Goal: Information Seeking & Learning: Learn about a topic

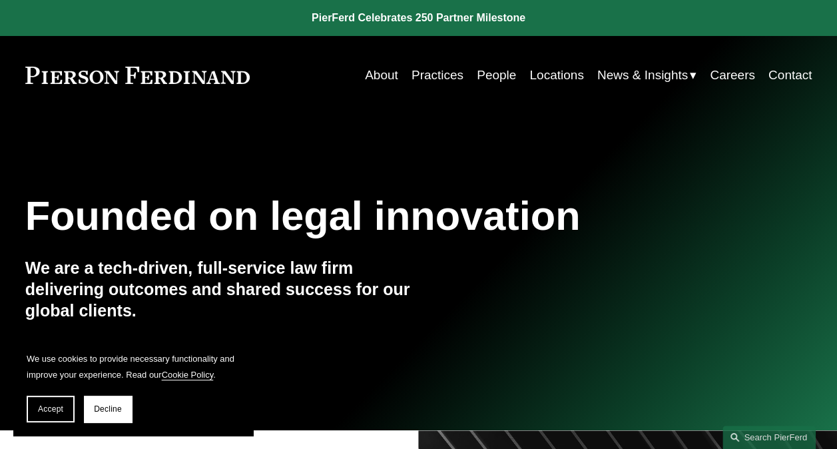
click at [539, 77] on link "Locations" at bounding box center [556, 75] width 54 height 25
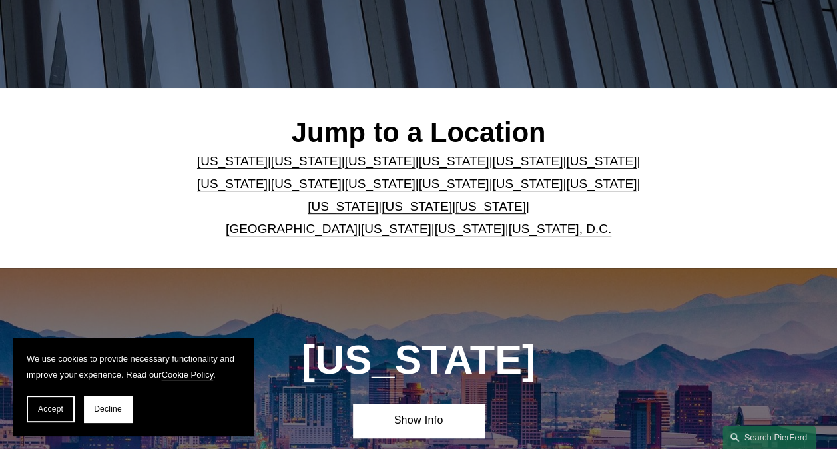
scroll to position [266, 0]
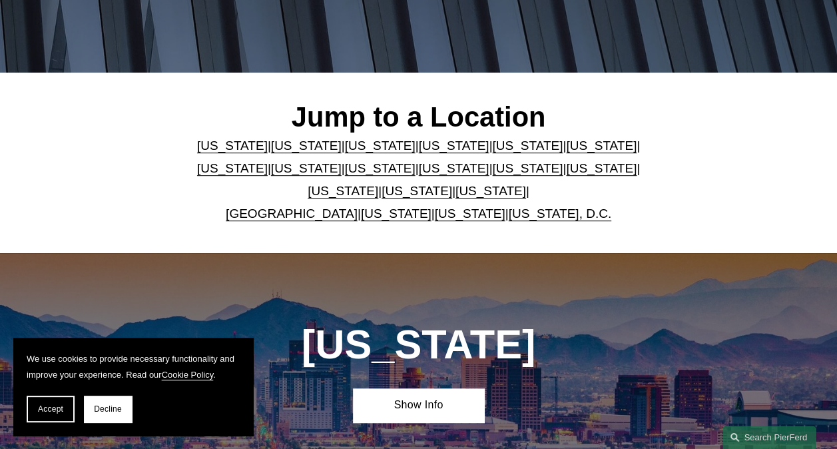
click at [268, 161] on link "[US_STATE]" at bounding box center [232, 168] width 71 height 14
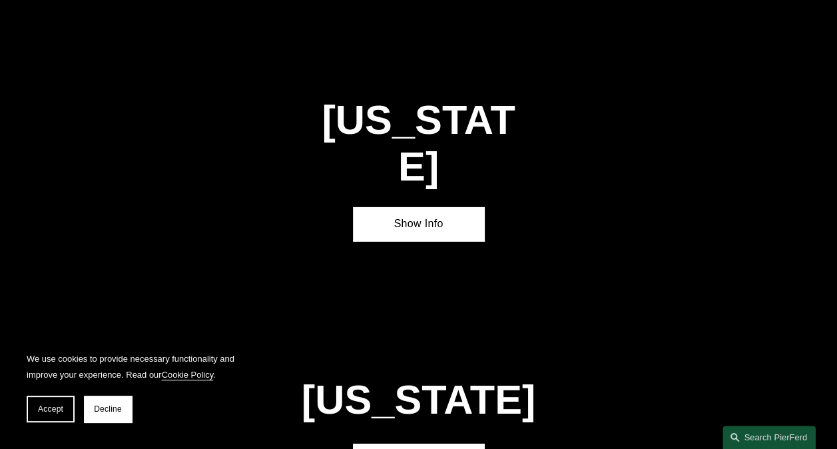
scroll to position [1961, 0]
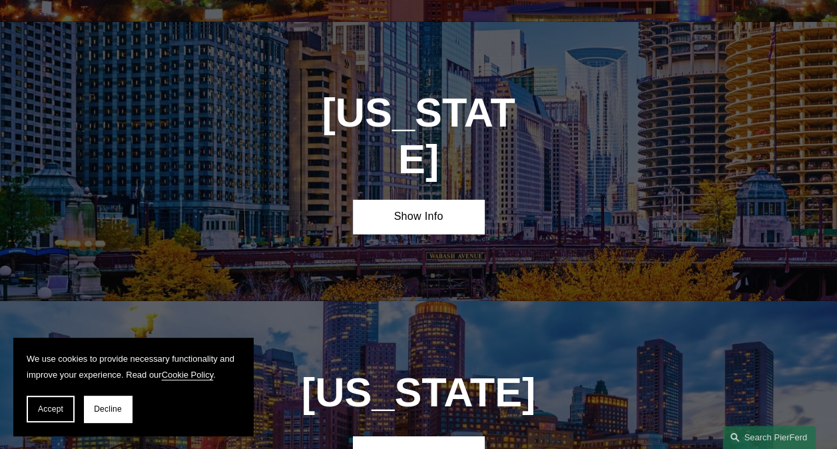
click at [414, 200] on link "Show Info" at bounding box center [418, 217] width 131 height 34
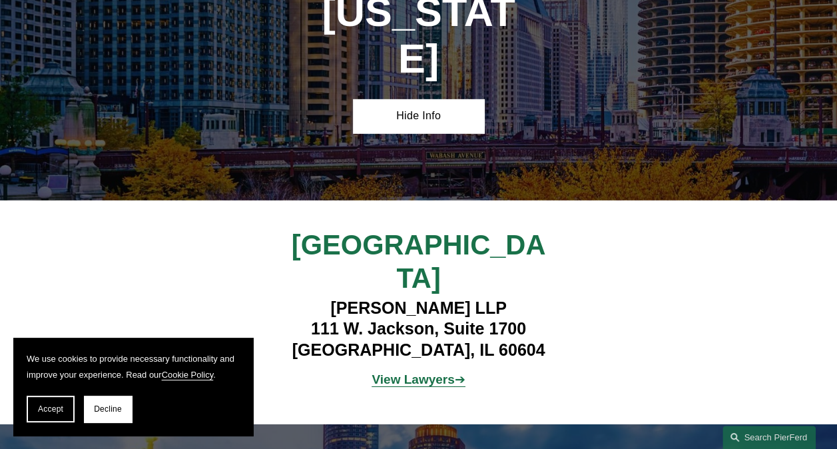
scroll to position [2094, 0]
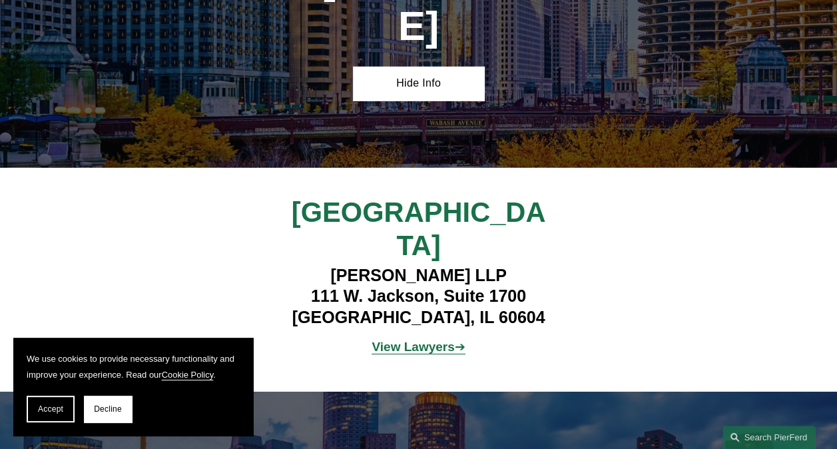
click at [411, 340] on strong "View Lawyers" at bounding box center [413, 347] width 83 height 14
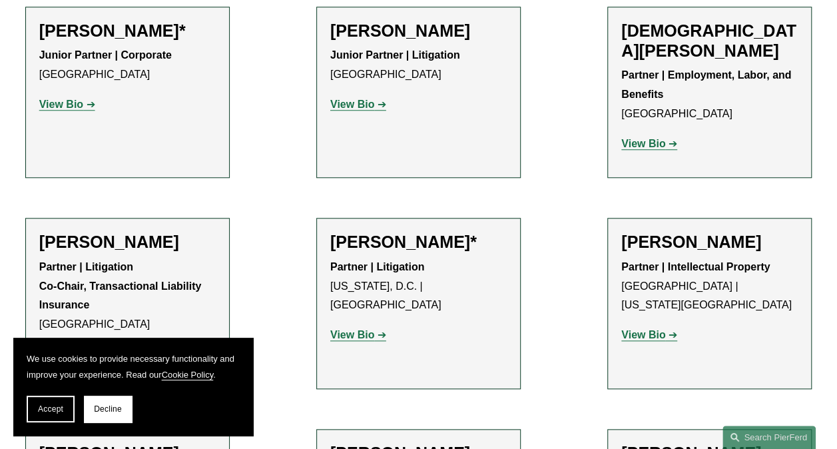
scroll to position [596, 0]
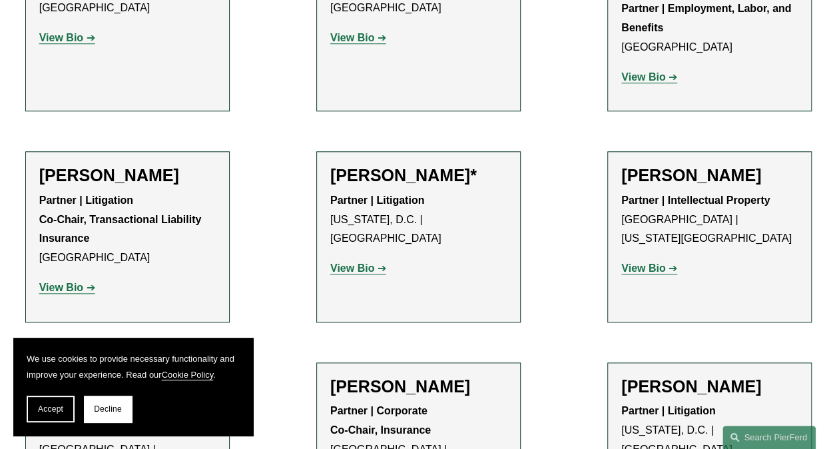
click at [358, 241] on div "[PERSON_NAME]* Partner | Litigation [US_STATE], D.C. | Chicago View Bio Locatio…" at bounding box center [418, 226] width 176 height 123
click at [352, 262] on strong "View Bio" at bounding box center [352, 267] width 44 height 11
click at [53, 282] on strong "View Bio" at bounding box center [61, 287] width 44 height 11
click at [67, 282] on strong "View Bio" at bounding box center [61, 287] width 44 height 11
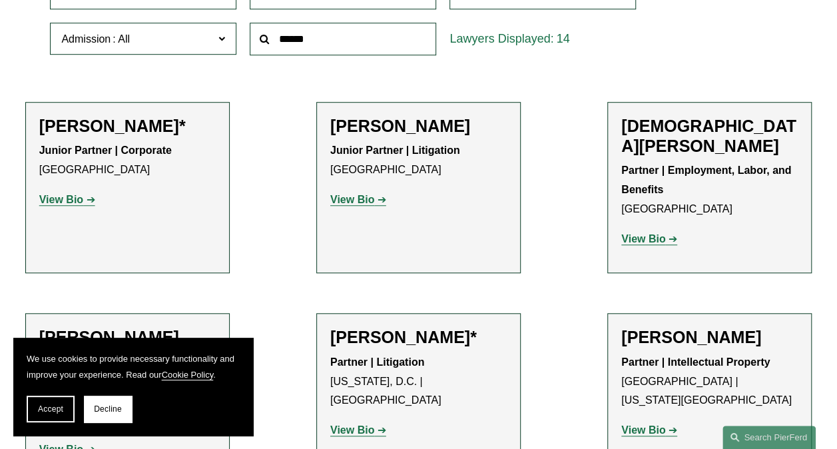
scroll to position [396, 0]
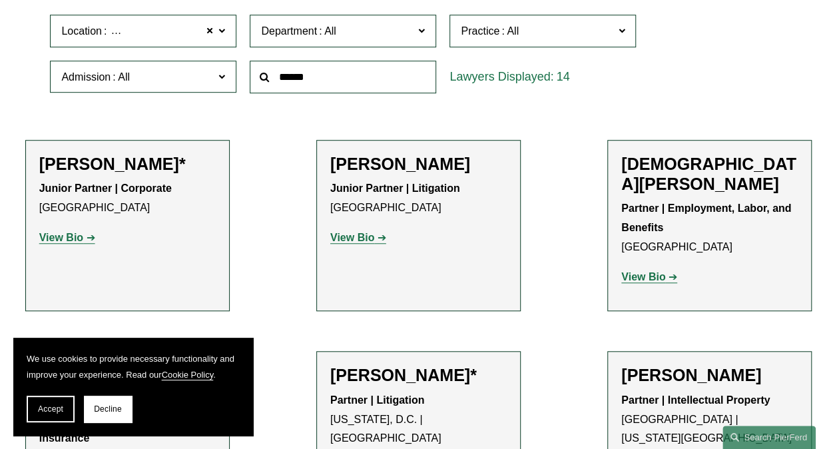
click at [357, 241] on strong "View Bio" at bounding box center [352, 237] width 44 height 11
click at [356, 241] on strong "View Bio" at bounding box center [352, 237] width 44 height 11
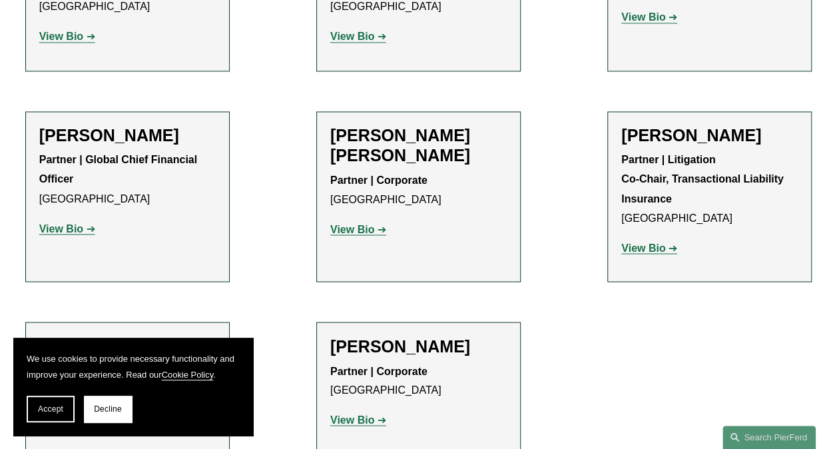
scroll to position [1065, 0]
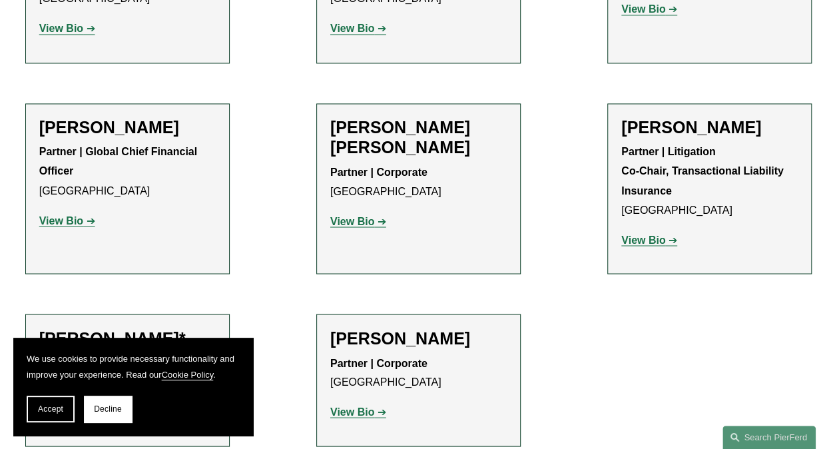
click at [74, 214] on strong "View Bio" at bounding box center [61, 219] width 44 height 11
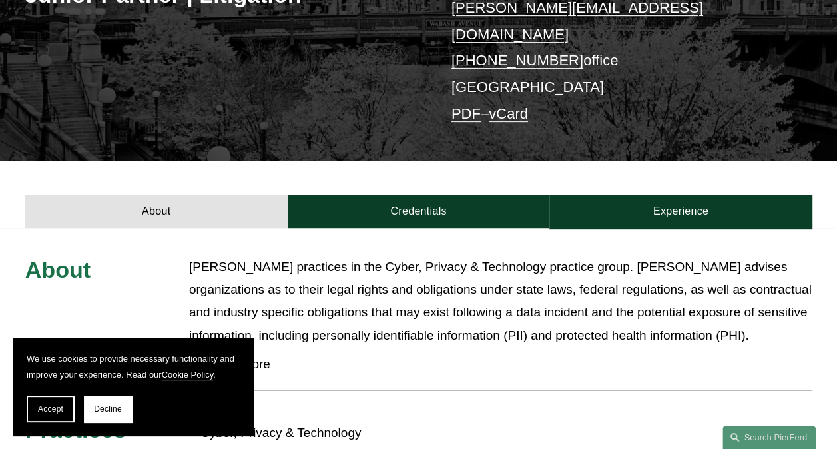
scroll to position [276, 0]
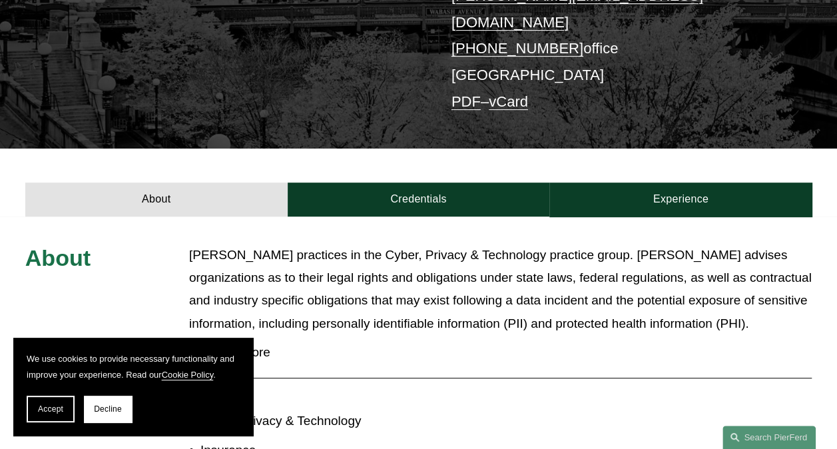
click at [442, 182] on link "Credentials" at bounding box center [419, 199] width 262 height 34
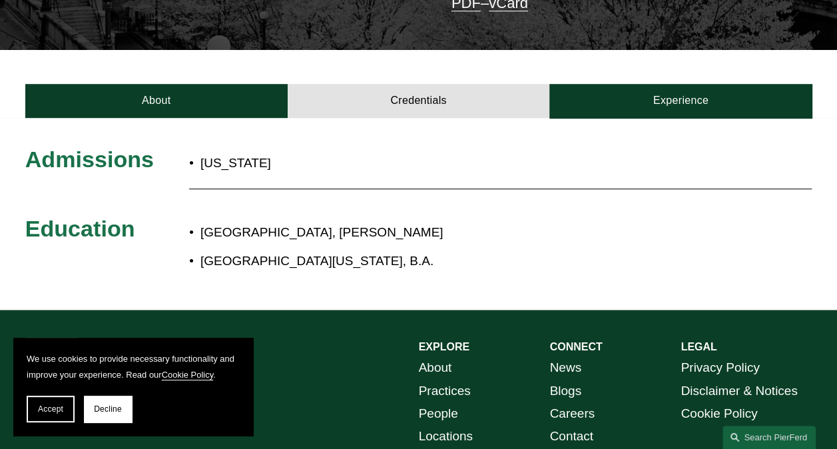
scroll to position [342, 0]
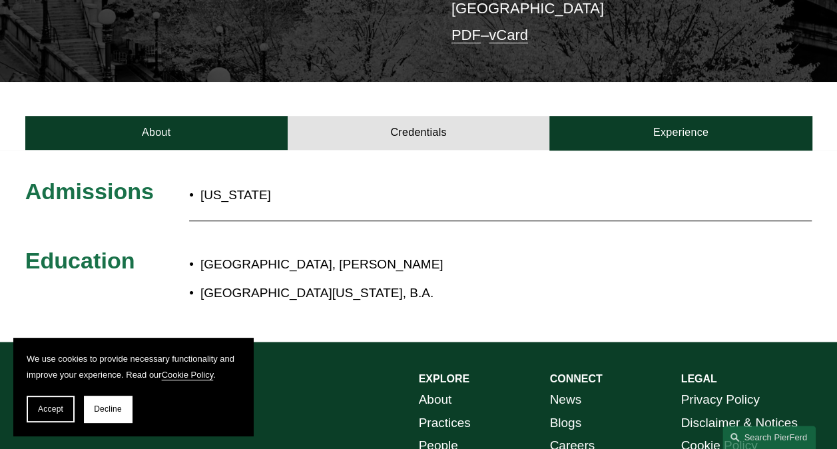
click at [671, 116] on link "Experience" at bounding box center [680, 133] width 262 height 34
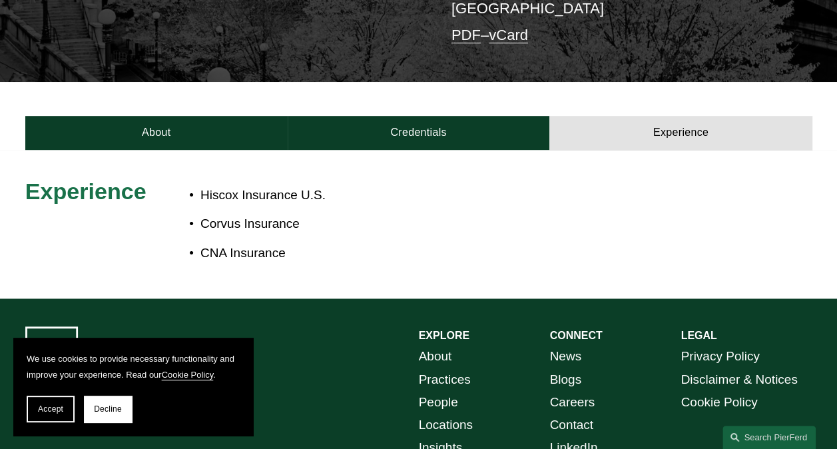
click at [139, 117] on link "About" at bounding box center [156, 133] width 262 height 34
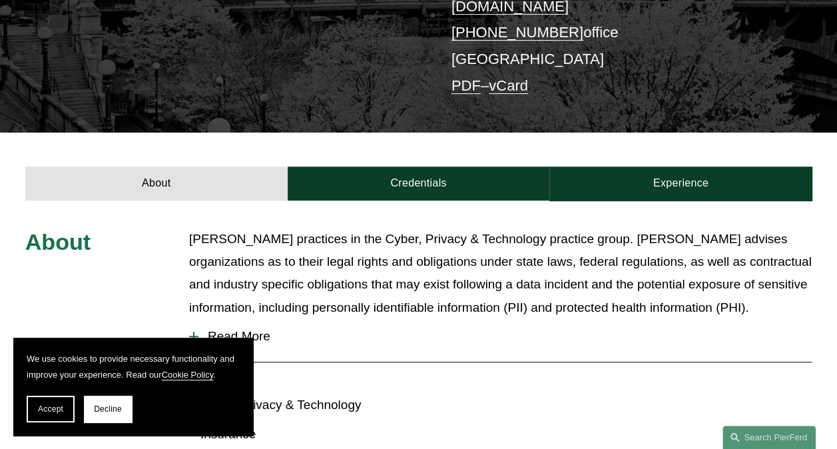
scroll to position [276, 0]
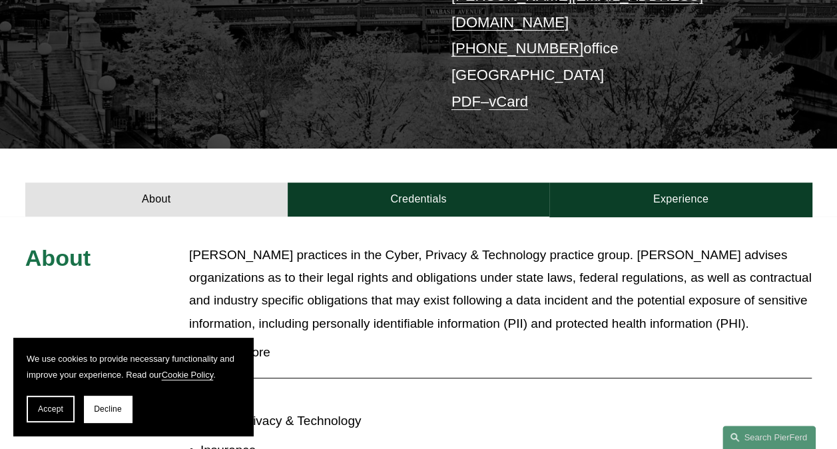
click at [659, 182] on link "Experience" at bounding box center [680, 199] width 262 height 34
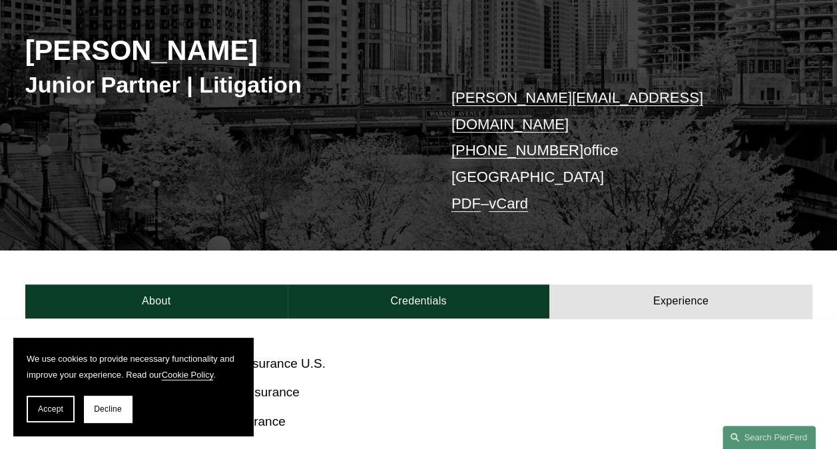
scroll to position [200, 0]
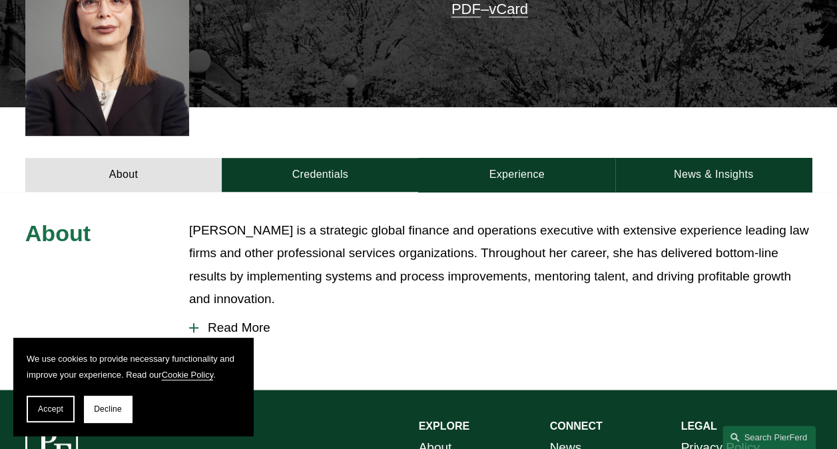
scroll to position [204, 0]
